Goal: Information Seeking & Learning: Learn about a topic

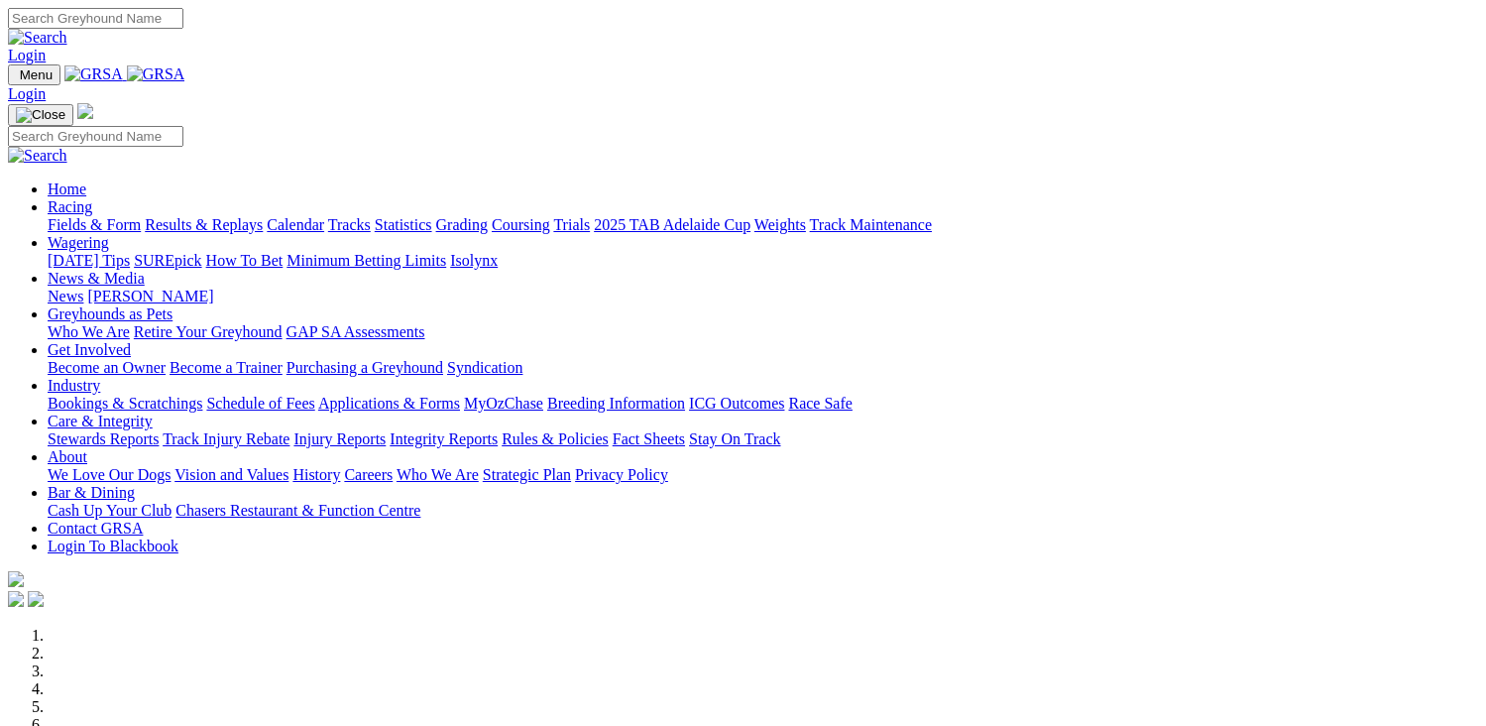
scroll to position [595, 0]
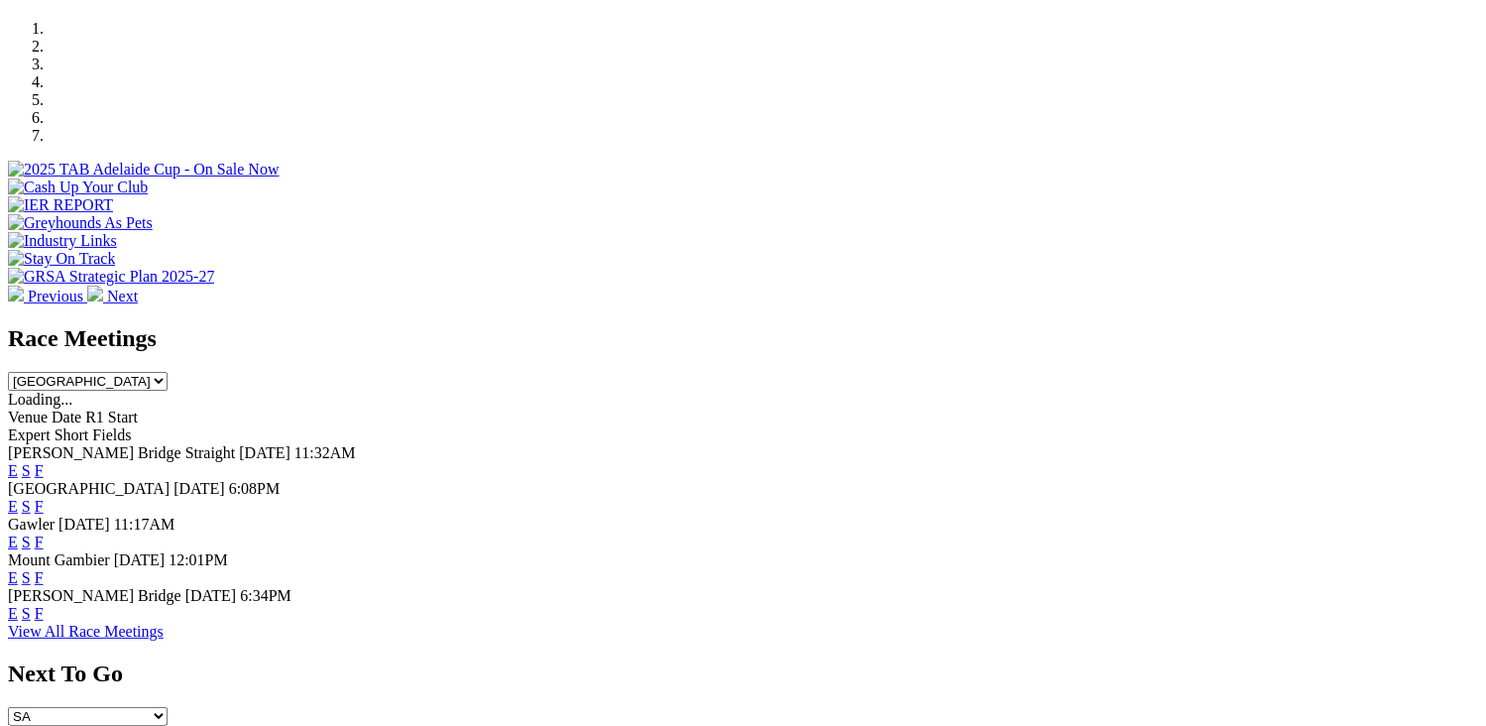
click at [44, 605] on link "F" at bounding box center [39, 613] width 9 height 17
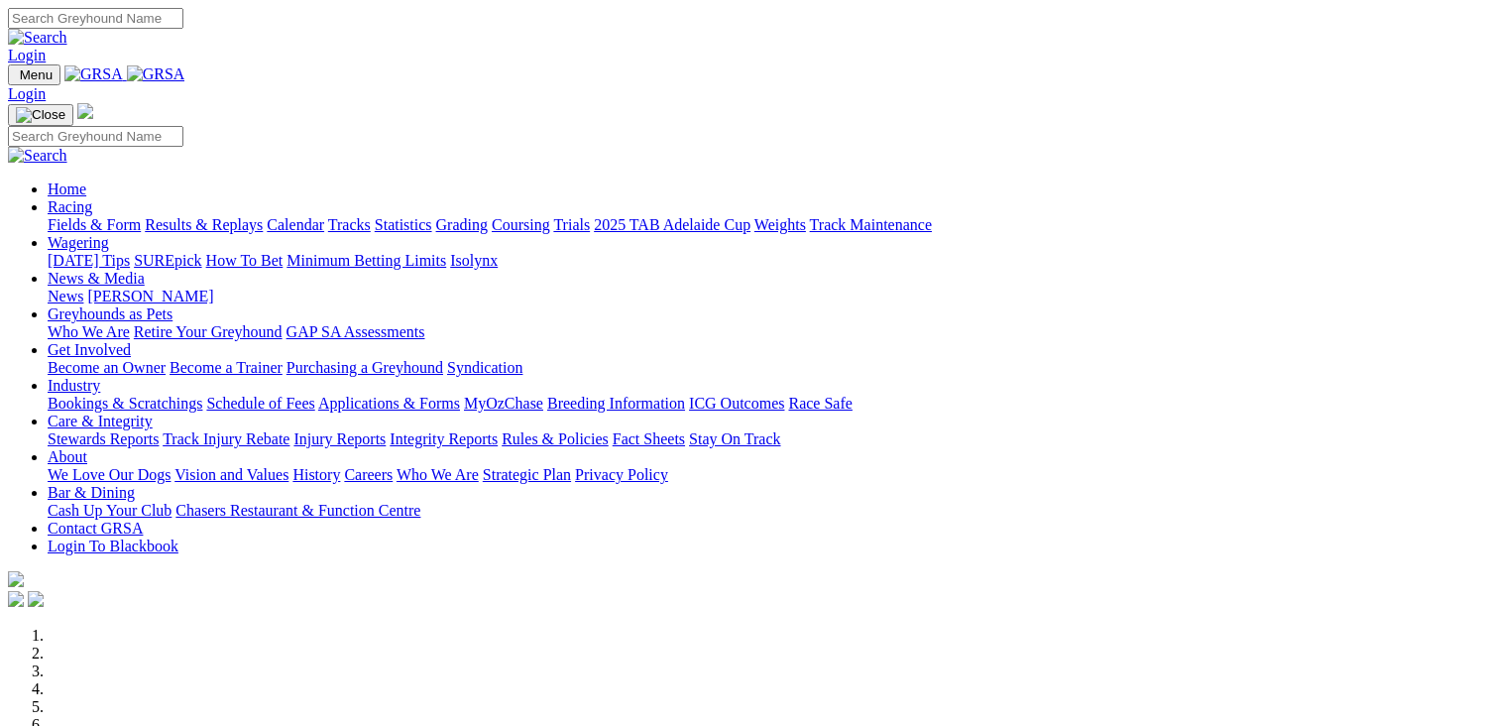
scroll to position [694, 0]
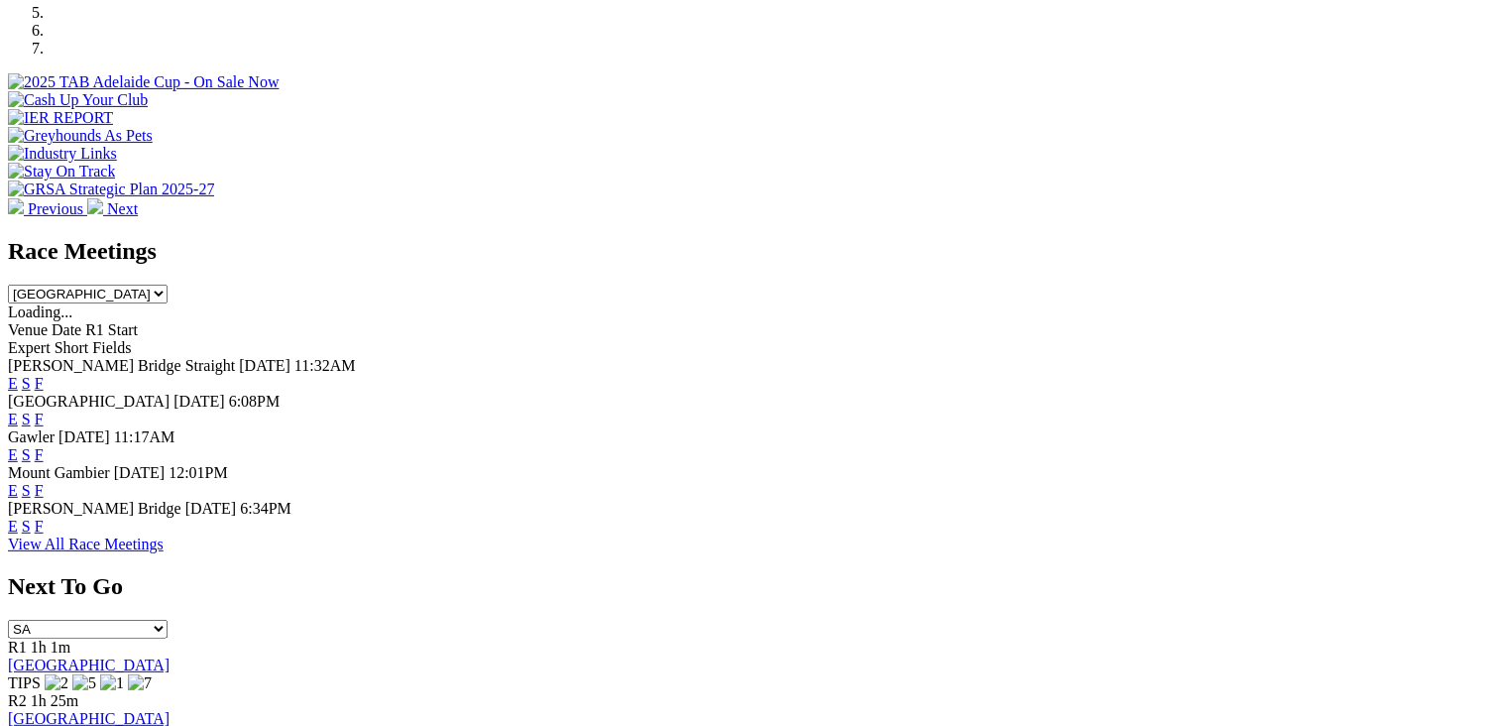
click at [44, 517] on link "F" at bounding box center [39, 525] width 9 height 17
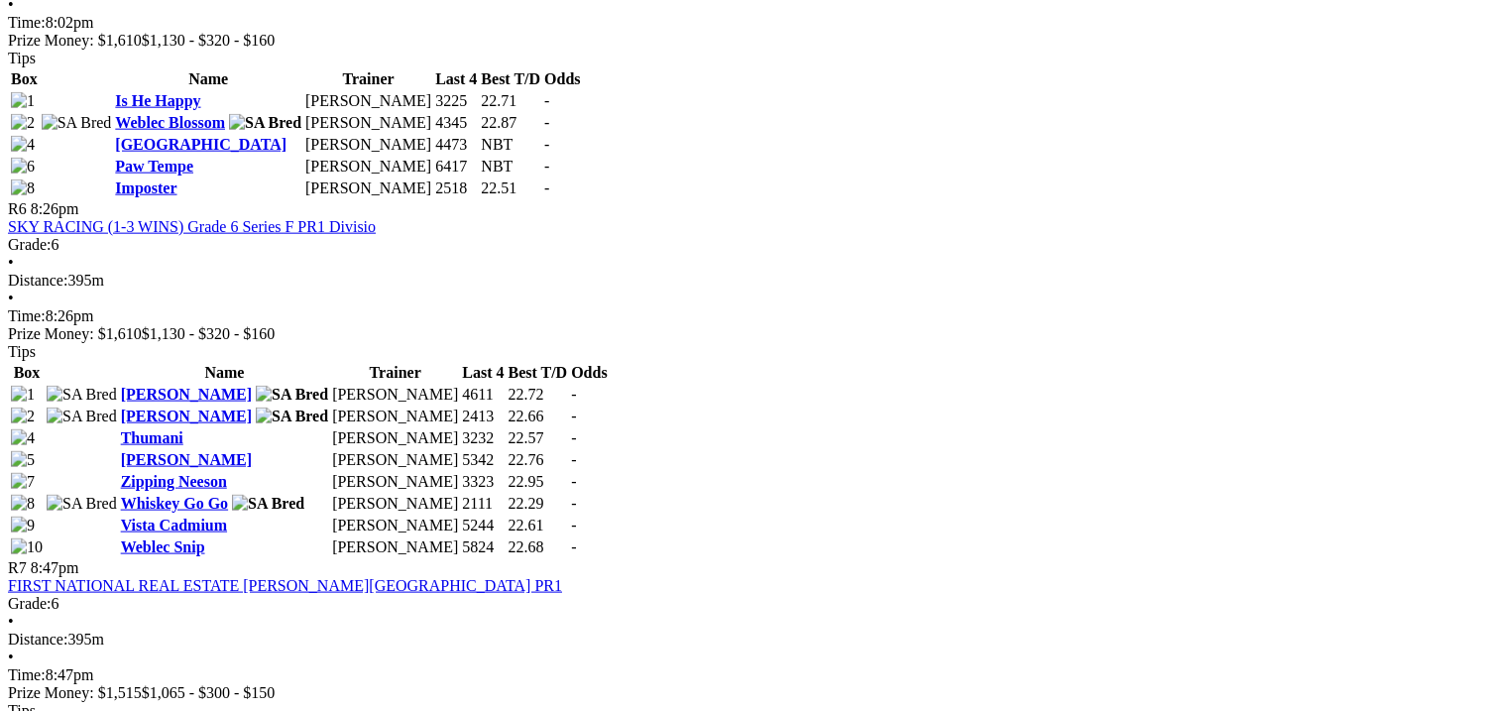
scroll to position [2379, 0]
